Goal: Information Seeking & Learning: Learn about a topic

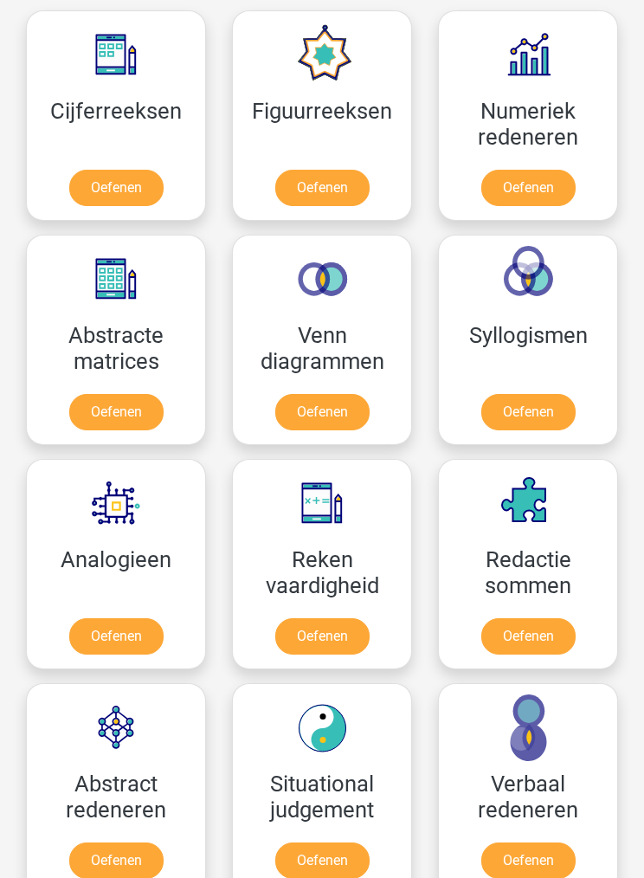
scroll to position [1121, 0]
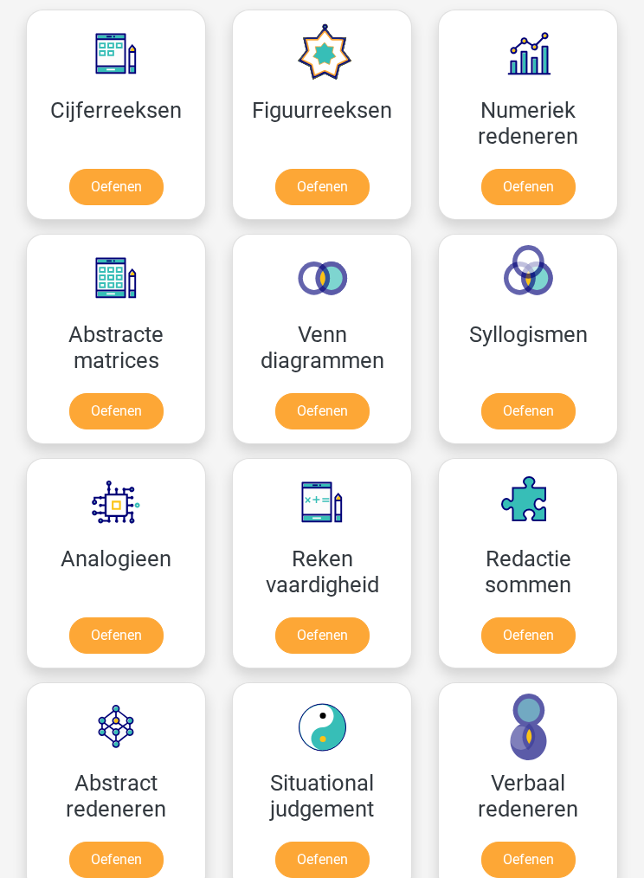
click at [77, 617] on link "Oefenen" at bounding box center [116, 635] width 94 height 36
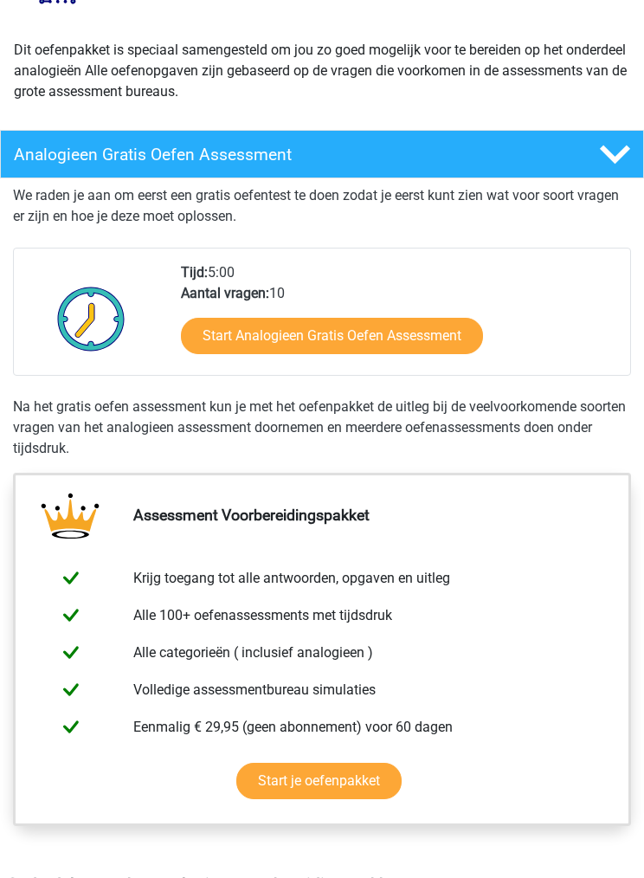
scroll to position [175, 0]
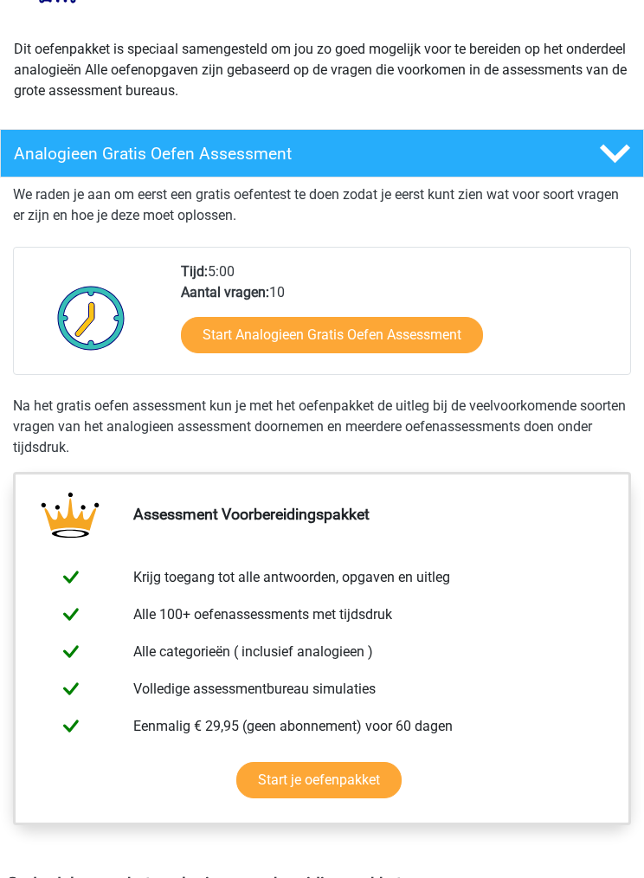
click at [236, 763] on link "Start je oefenpakket" at bounding box center [318, 781] width 165 height 36
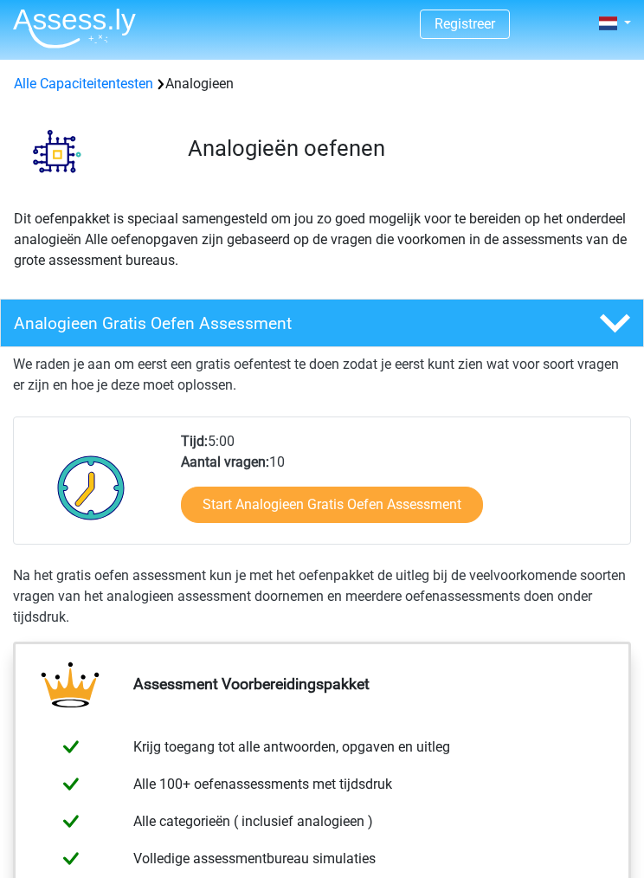
scroll to position [0, 0]
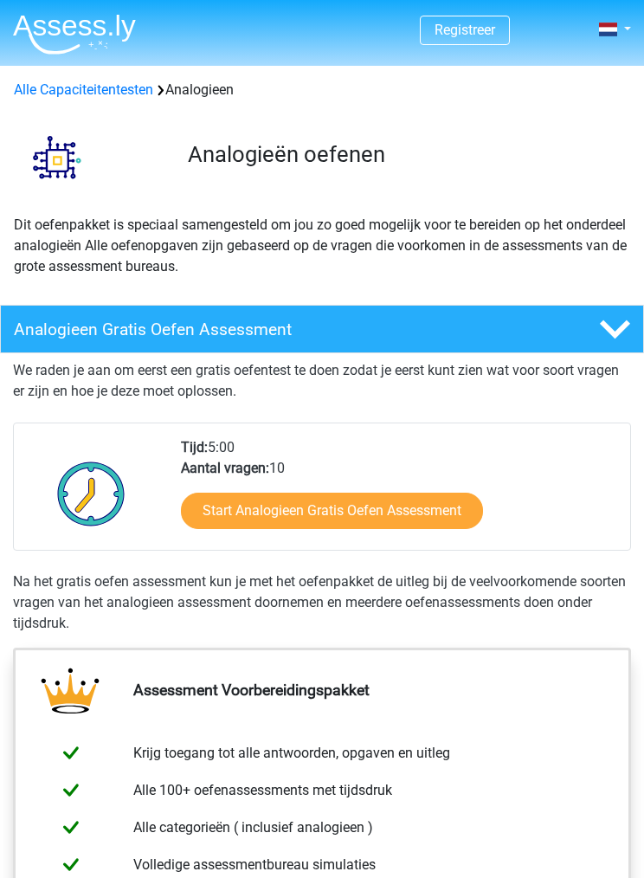
click at [210, 517] on link "Start Analogieen Gratis Oefen Assessment" at bounding box center [332, 511] width 302 height 36
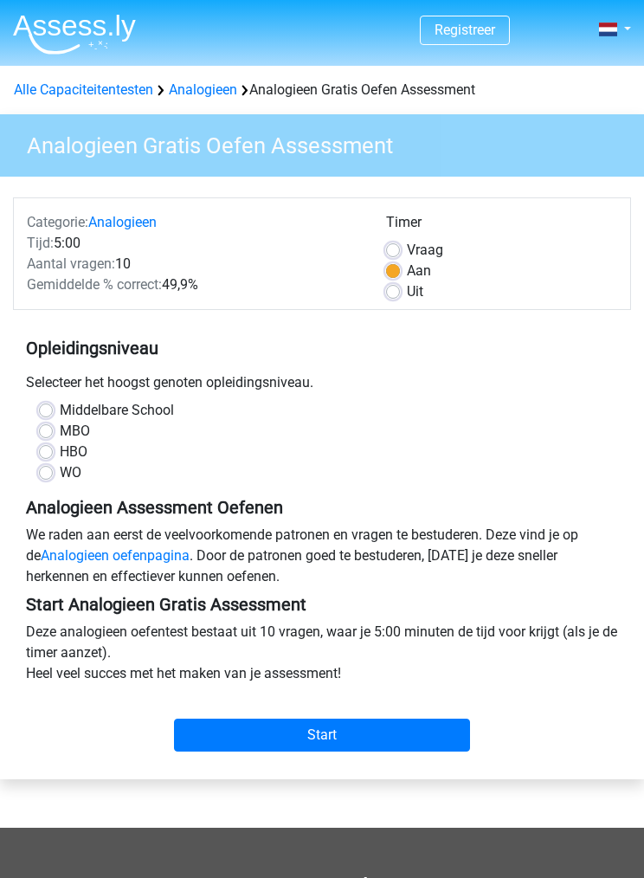
click at [60, 452] on label "HBO" at bounding box center [74, 451] width 28 height 21
click at [46, 452] on input "HBO" at bounding box center [46, 449] width 14 height 17
radio input "true"
click at [222, 751] on input "Start" at bounding box center [322, 734] width 296 height 33
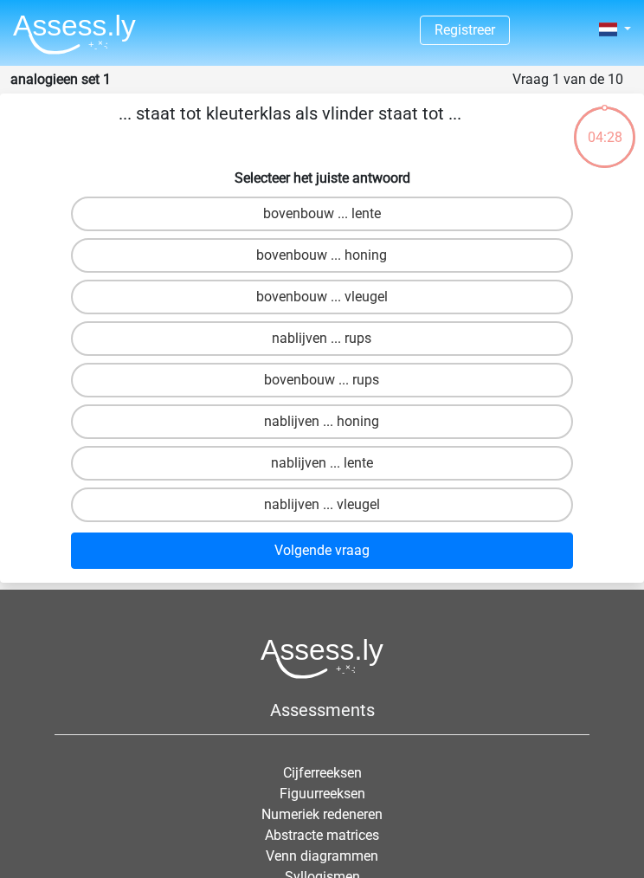
click at [200, 381] on label "bovenbouw ... rups" at bounding box center [322, 380] width 503 height 35
click at [322, 381] on input "bovenbouw ... rups" at bounding box center [327, 385] width 11 height 11
radio input "true"
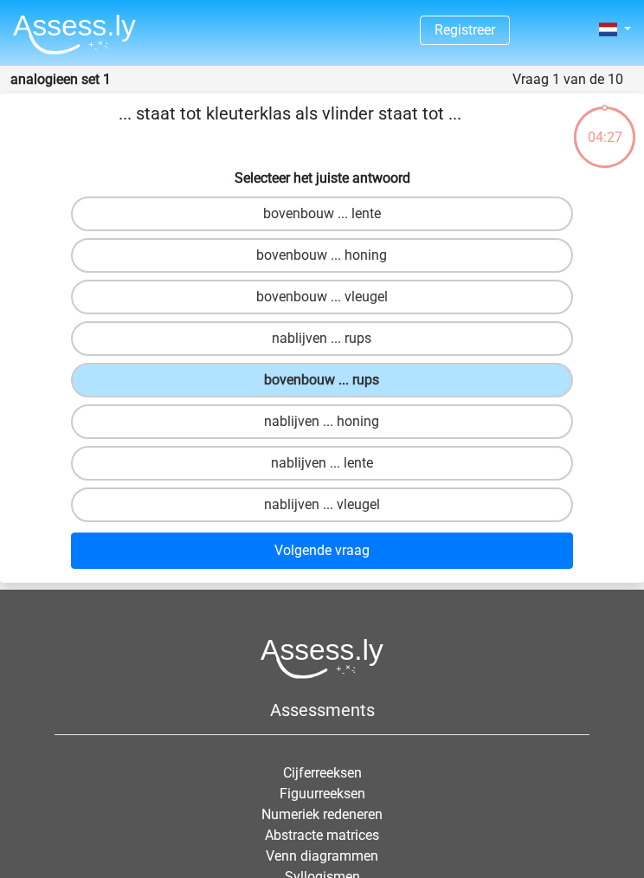
click at [216, 548] on button "Volgende vraag" at bounding box center [322, 550] width 503 height 36
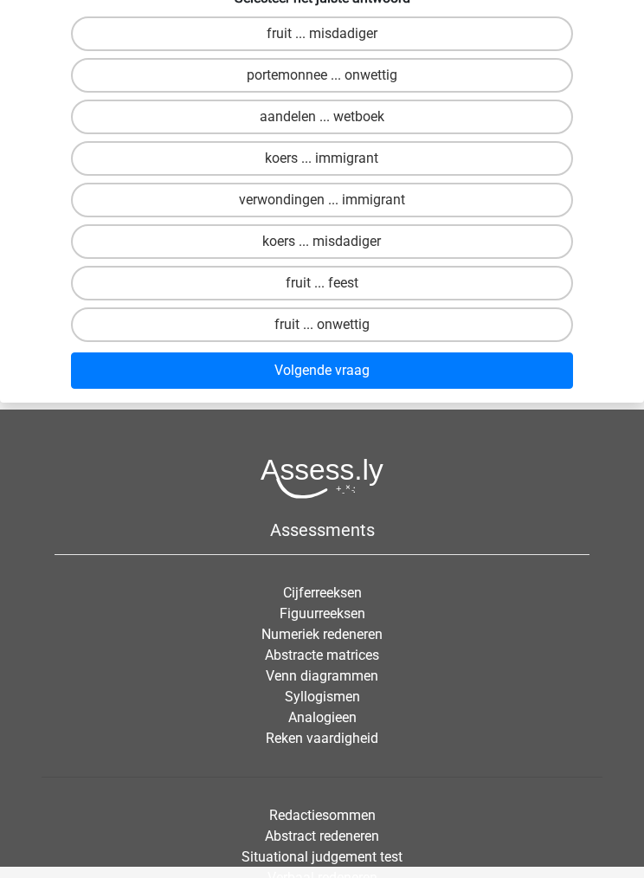
scroll to position [184, 0]
